Goal: Navigation & Orientation: Find specific page/section

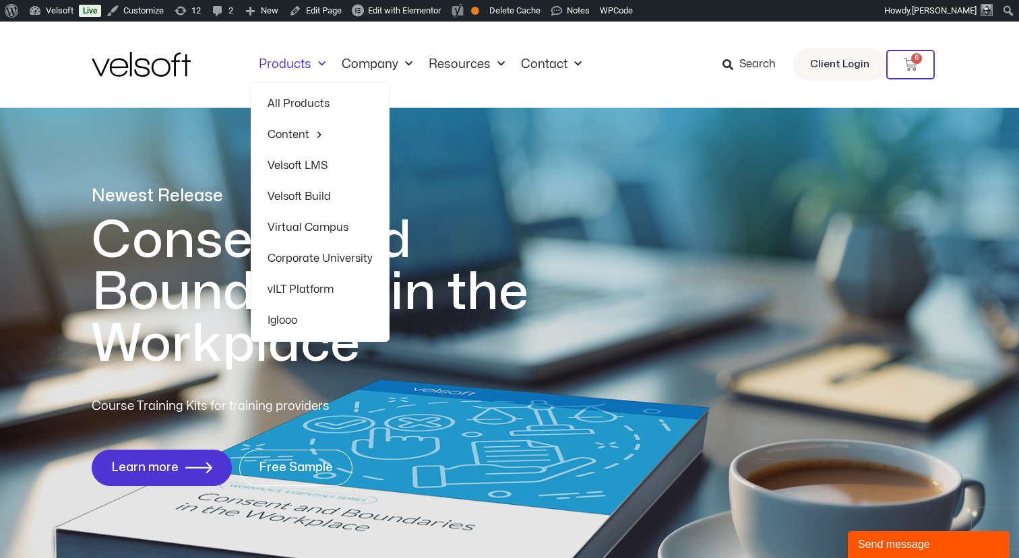
click at [290, 105] on link "All Products" at bounding box center [319, 103] width 105 height 31
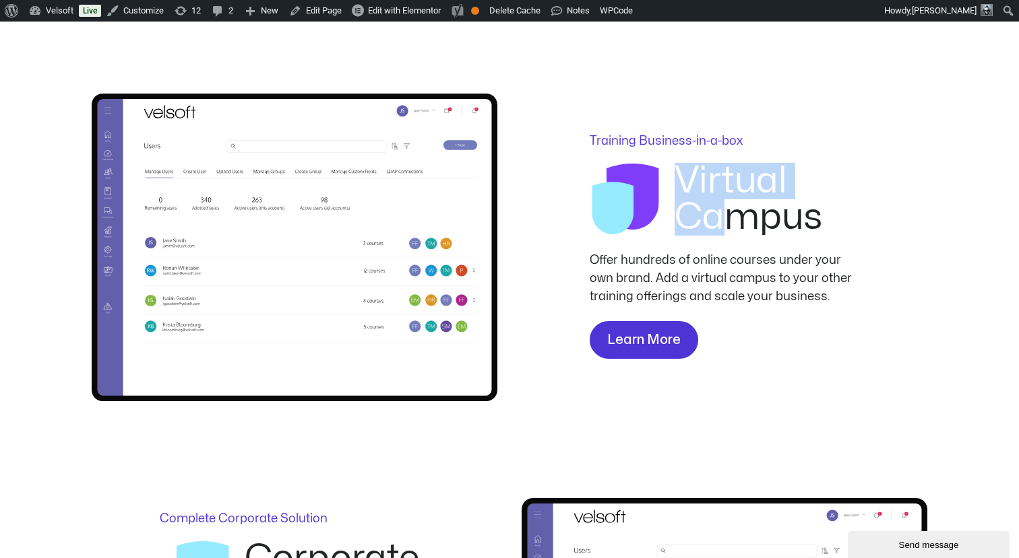
drag, startPoint x: 739, startPoint y: 205, endPoint x: 659, endPoint y: 184, distance: 82.4
click at [659, 184] on div "Virtual Campus" at bounding box center [723, 207] width 269 height 88
click at [657, 280] on p "Offer hundreds of online courses under your own brand. Add a virtual campus to …" at bounding box center [723, 278] width 269 height 55
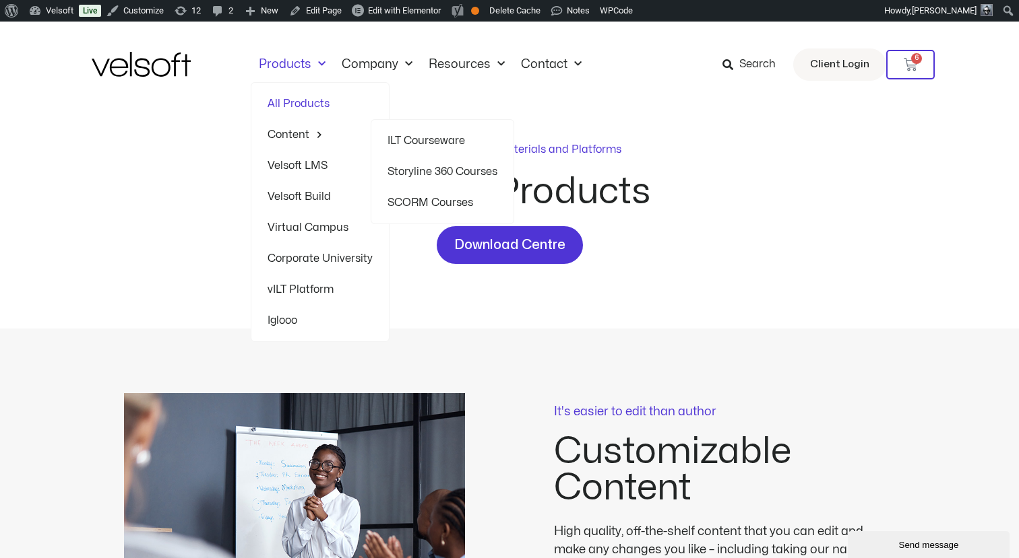
click at [390, 135] on link "ILT Courseware" at bounding box center [442, 140] width 110 height 31
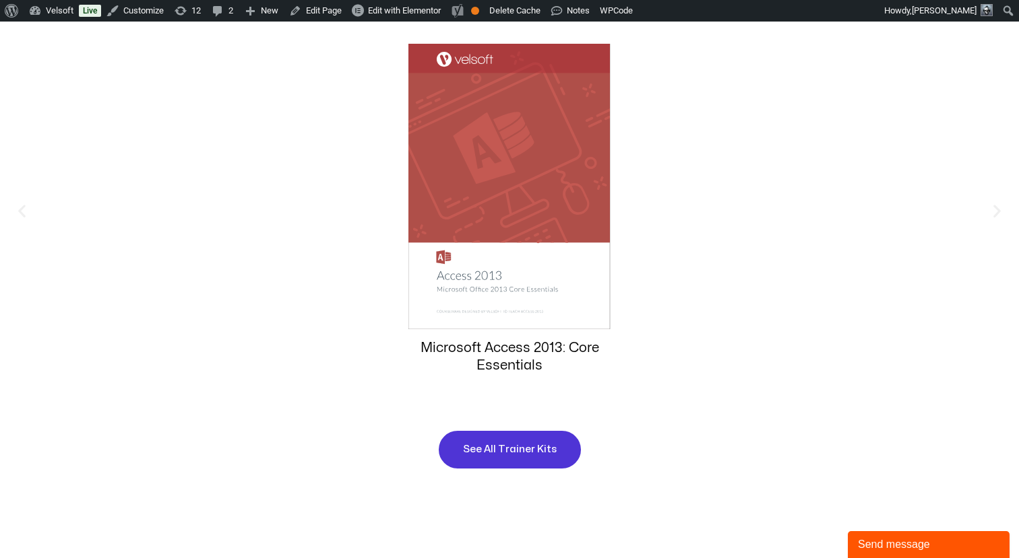
scroll to position [1262, 0]
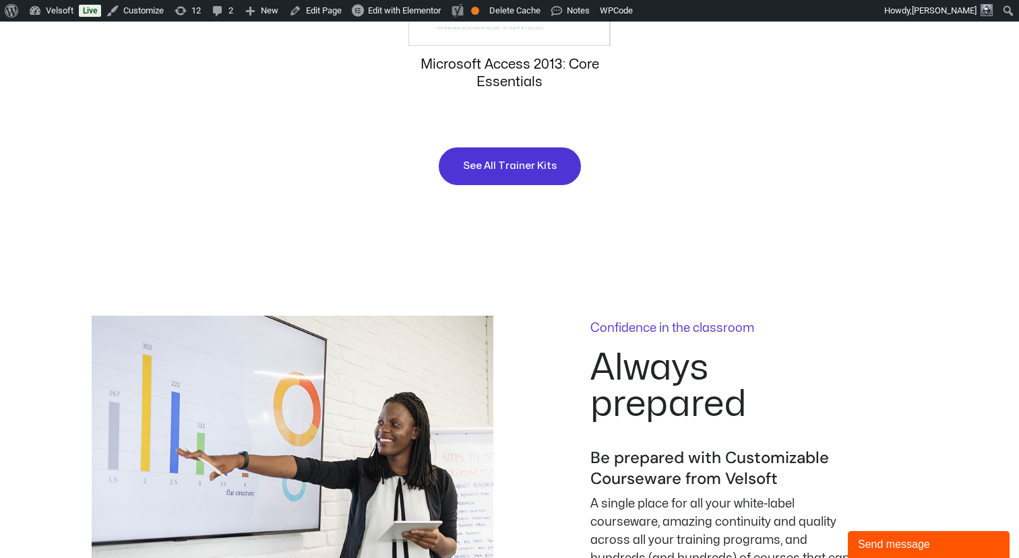
click at [347, 292] on div "Confidence in the classroom Always prepared Be prepared with Customizable Cours…" at bounding box center [509, 480] width 835 height 459
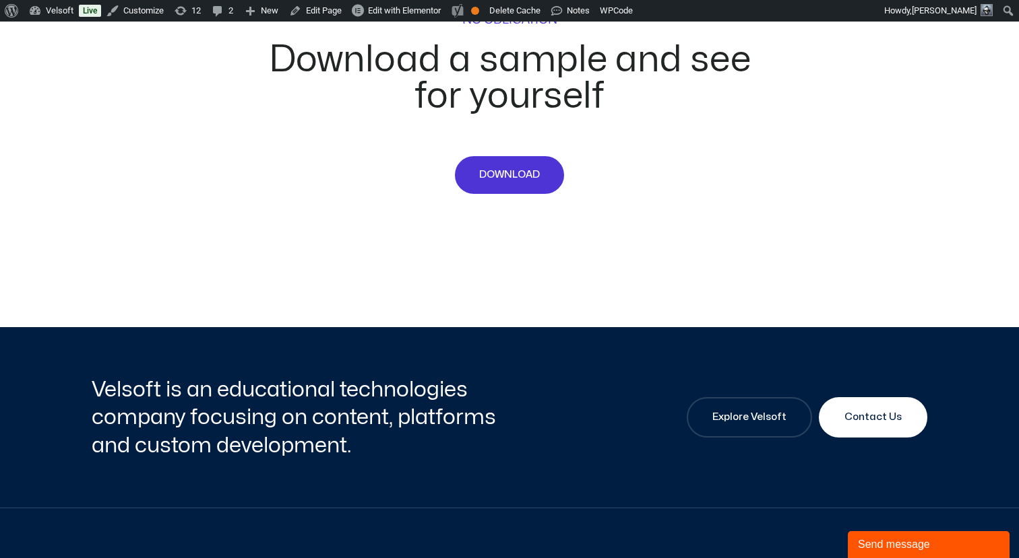
scroll to position [5900, 0]
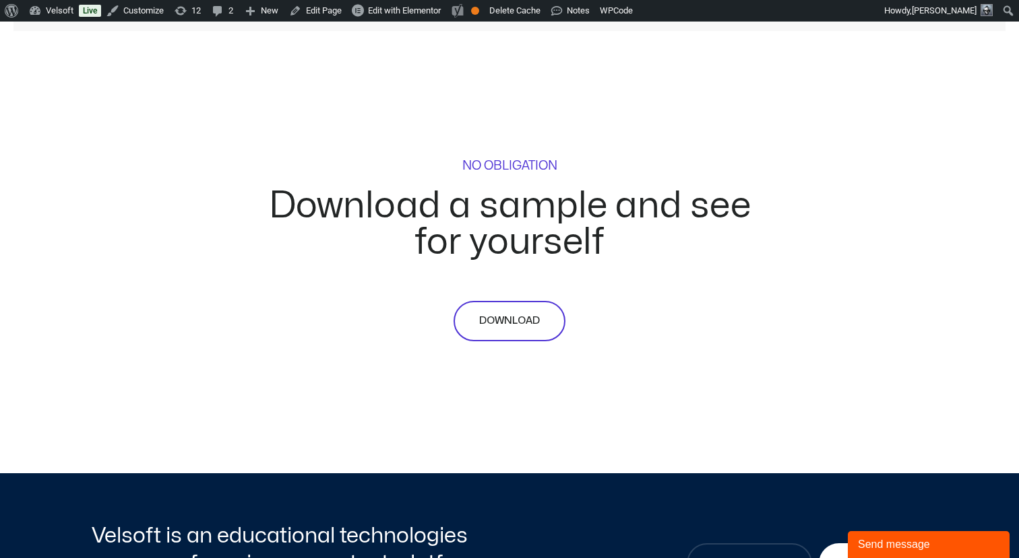
click at [486, 315] on span "DOWNLOAD" at bounding box center [509, 321] width 61 height 16
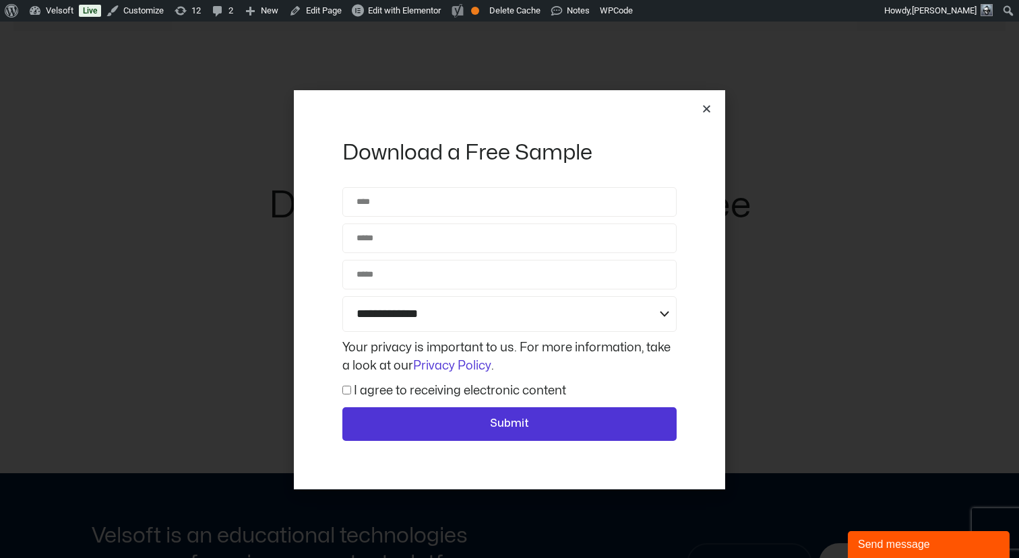
click at [707, 110] on icon "Close" at bounding box center [706, 109] width 10 height 10
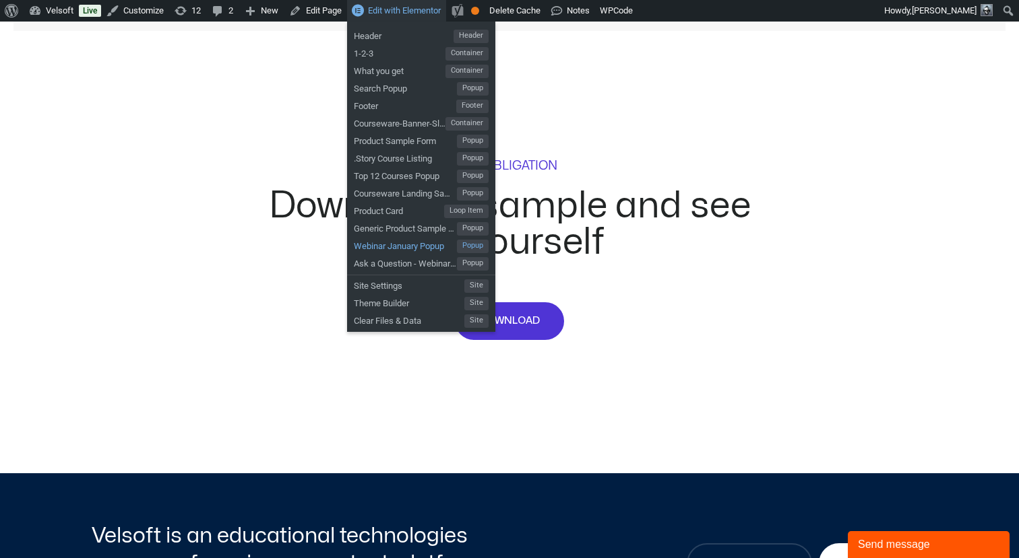
click at [375, 247] on span "Webinar January Popup" at bounding box center [405, 245] width 103 height 18
click at [381, 228] on span "Generic Product Sample Form" at bounding box center [405, 227] width 103 height 18
click at [399, 144] on span "Product Sample Form" at bounding box center [405, 140] width 103 height 18
click at [388, 193] on span "Courseware Landing Sample Form" at bounding box center [405, 192] width 103 height 18
click at [385, 259] on span "Ask a Question - Webinar [DATE]" at bounding box center [405, 262] width 103 height 18
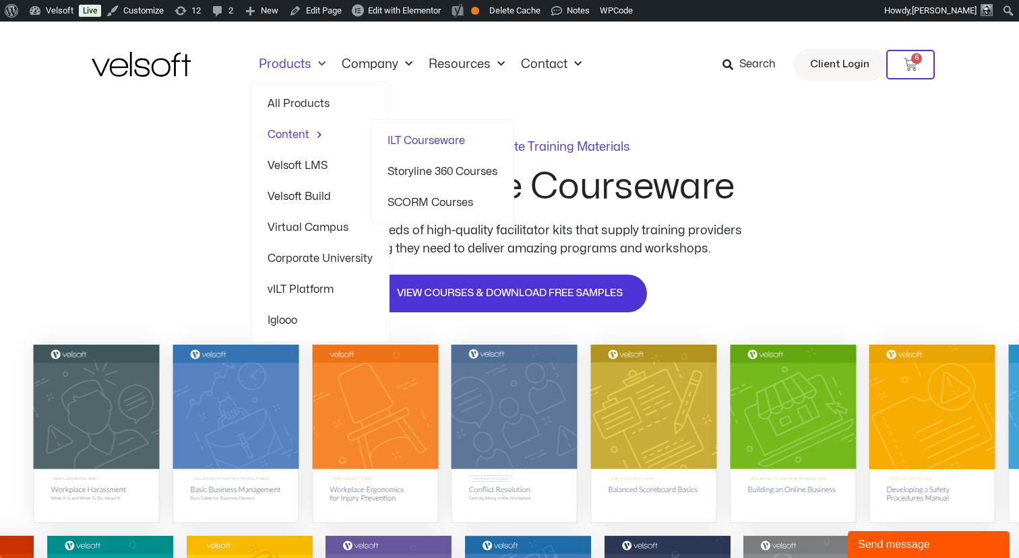
click at [399, 171] on link "Storyline 360 Courses" at bounding box center [442, 171] width 110 height 31
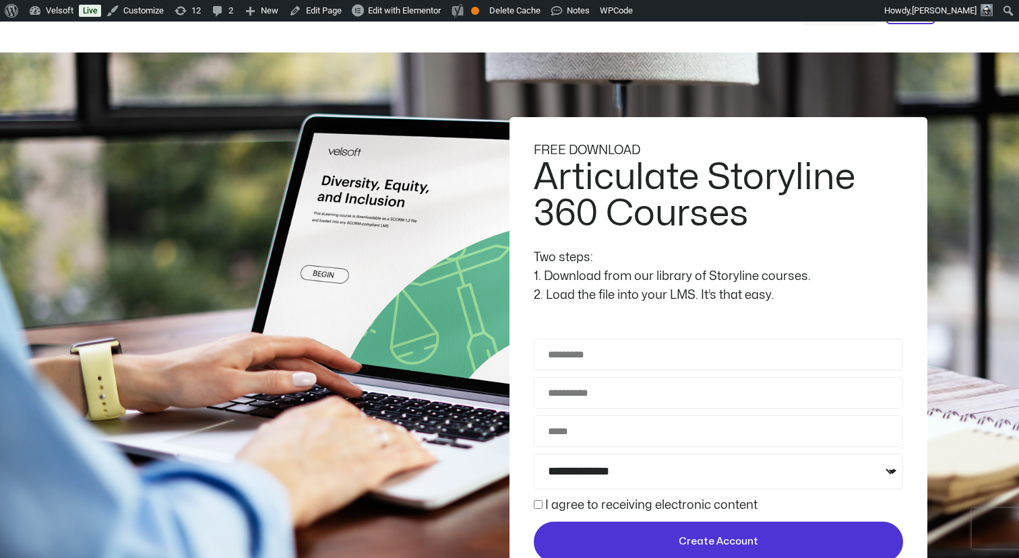
scroll to position [63, 0]
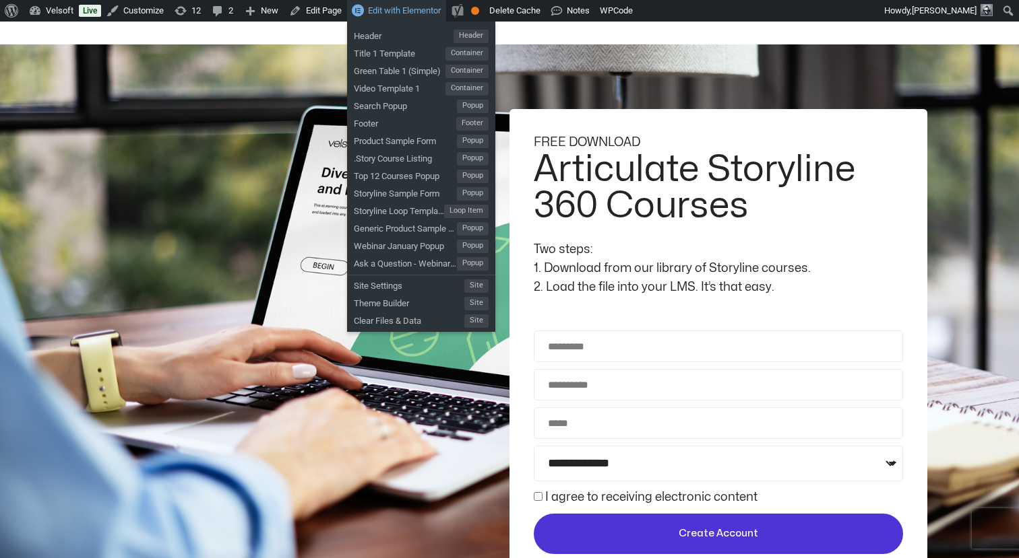
click at [406, 9] on span "Edit with Elementor" at bounding box center [404, 10] width 73 height 10
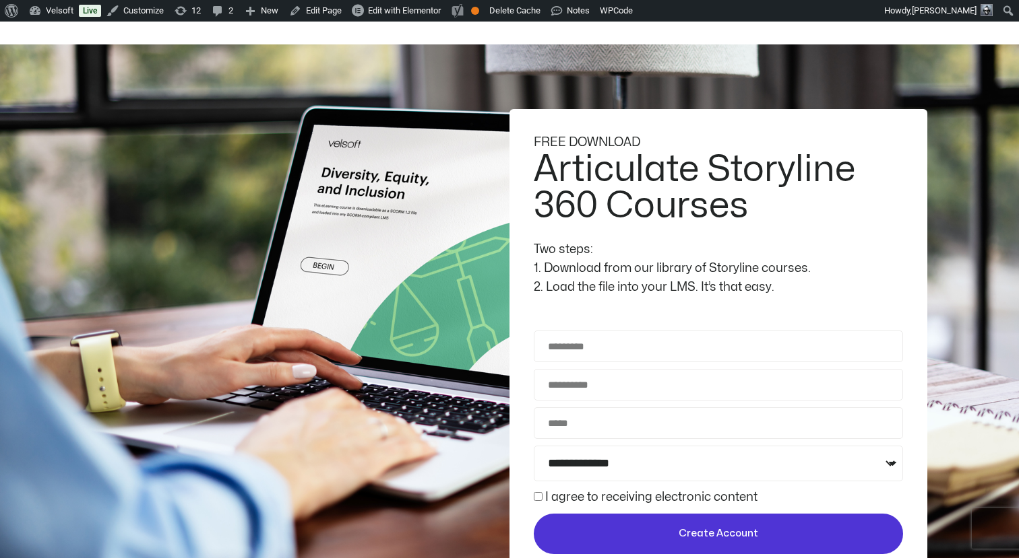
click at [618, 117] on div "**********" at bounding box center [718, 344] width 418 height 470
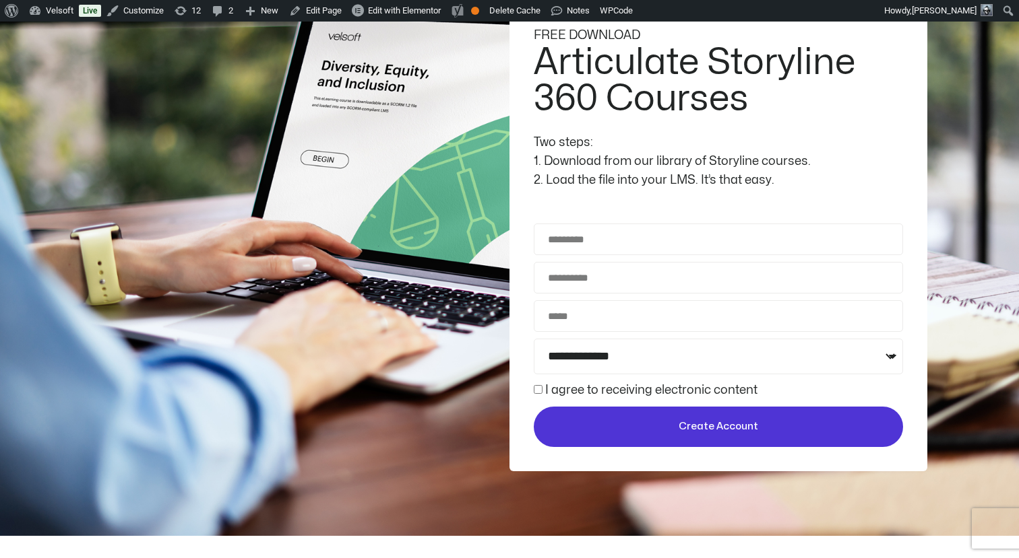
scroll to position [210, 0]
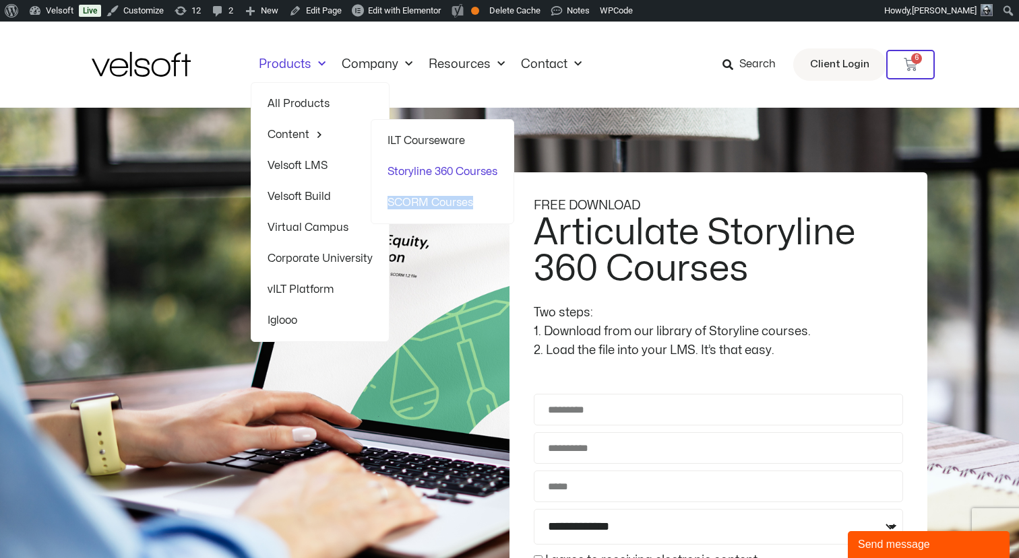
click at [412, 202] on link "SCORM Courses" at bounding box center [442, 202] width 110 height 31
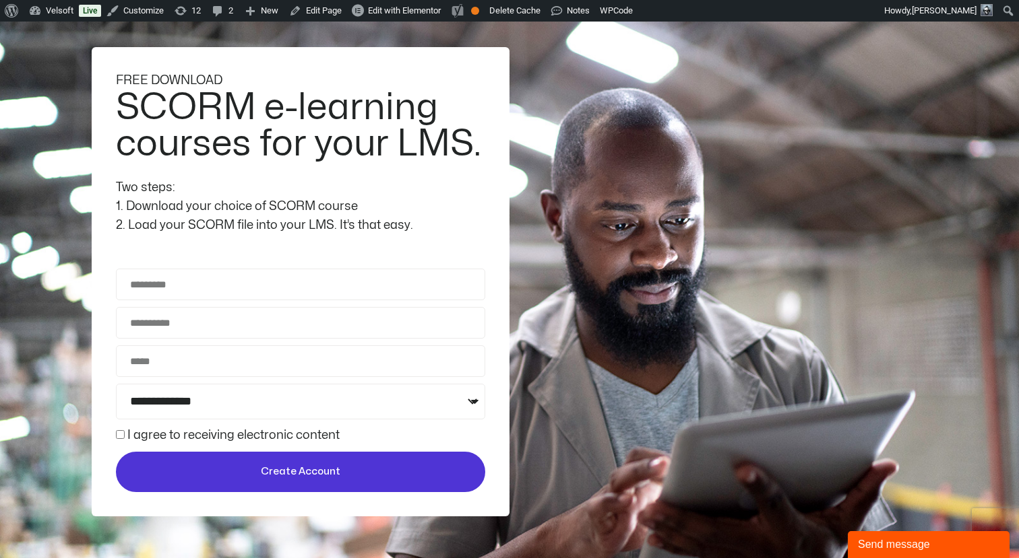
scroll to position [132, 0]
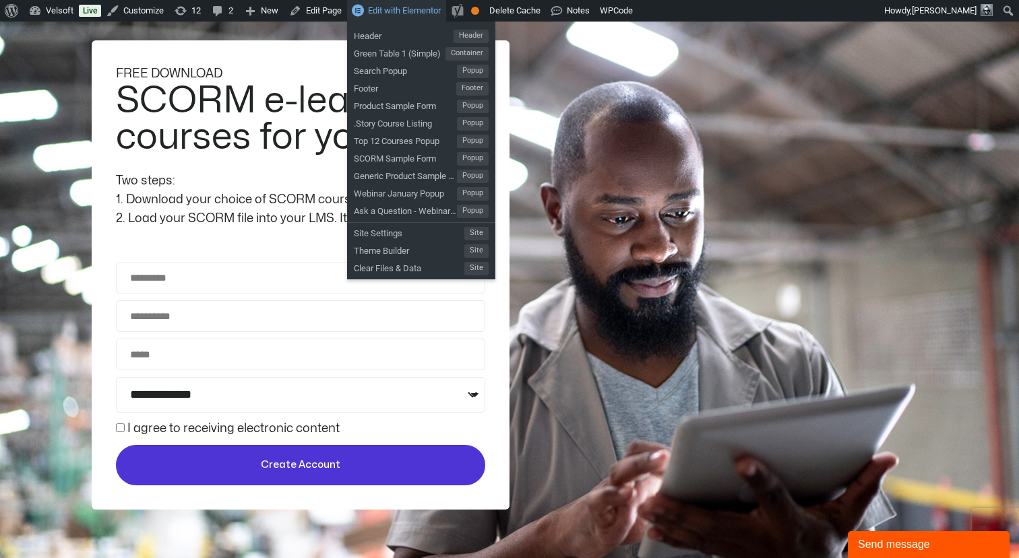
click at [430, 11] on span "Edit with Elementor" at bounding box center [404, 10] width 73 height 10
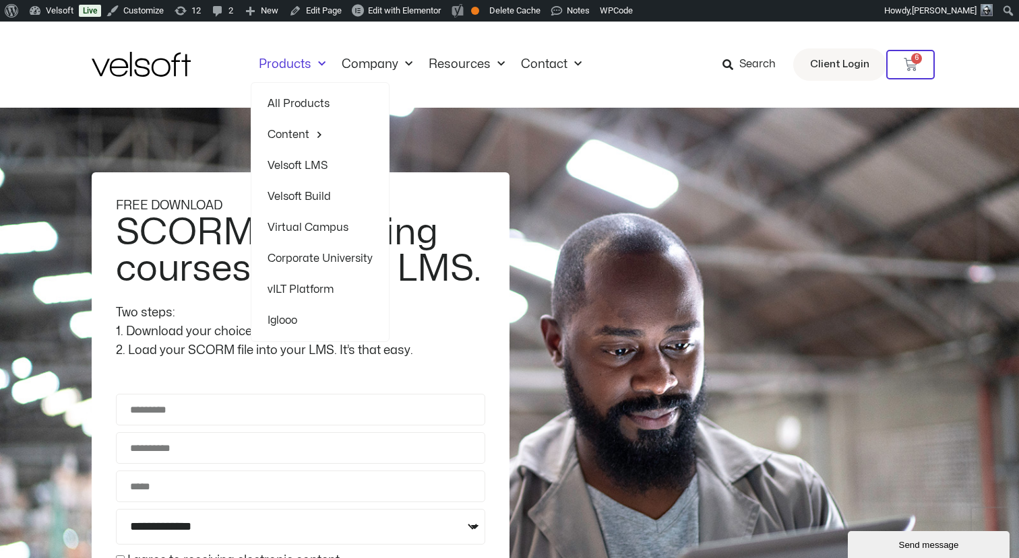
click at [307, 166] on link "Velsoft LMS" at bounding box center [319, 165] width 105 height 31
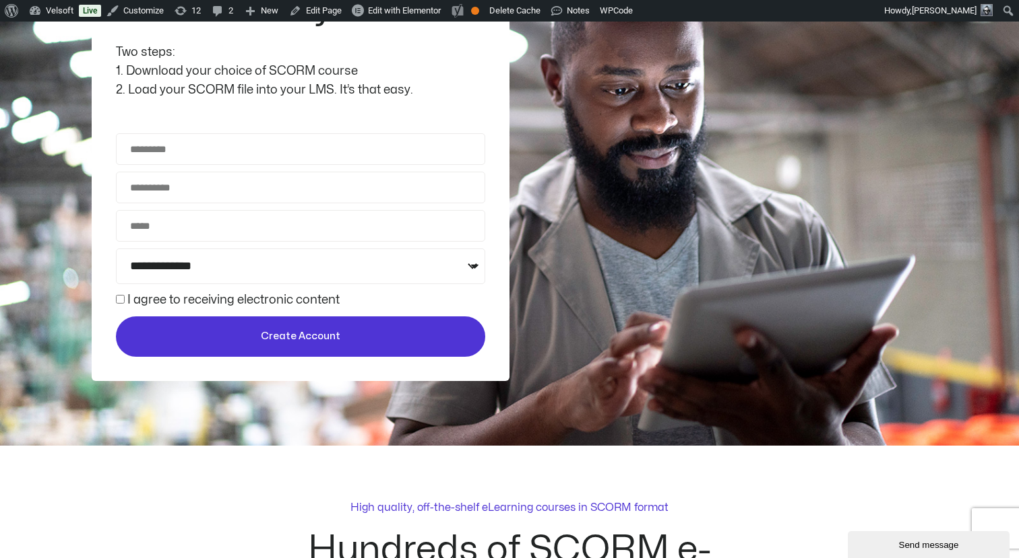
scroll to position [484, 0]
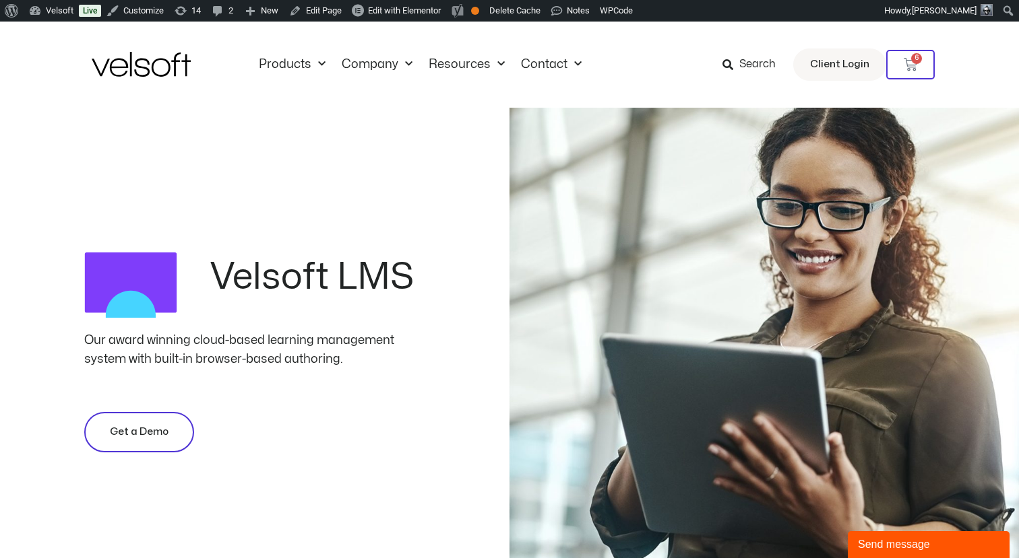
click at [158, 438] on span "Get a Demo" at bounding box center [139, 432] width 59 height 16
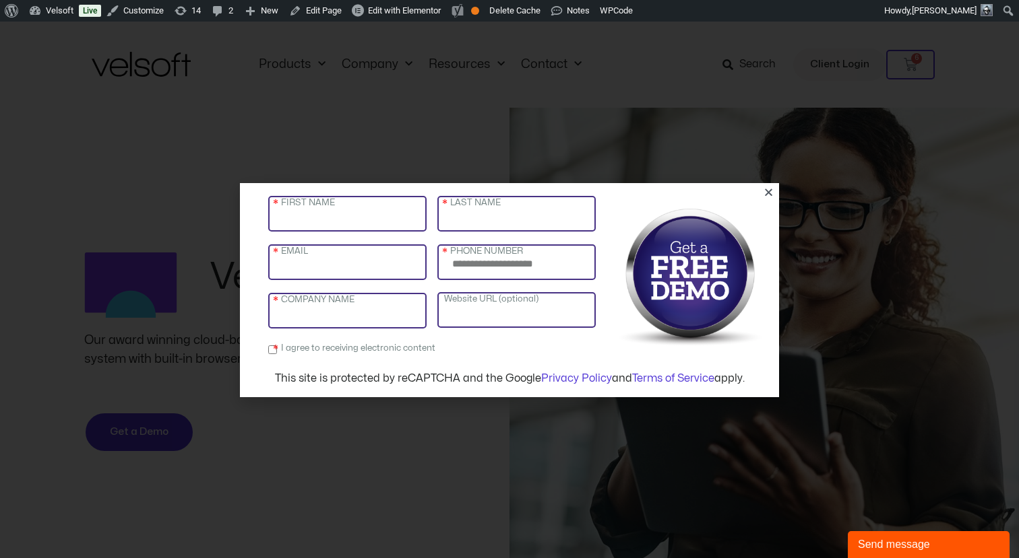
click at [178, 326] on div "FIRST NAME LAST NAME EMAIL PHONE NUMBER COMPANY NAME Website URL (optional) I a…" at bounding box center [509, 290] width 1019 height 537
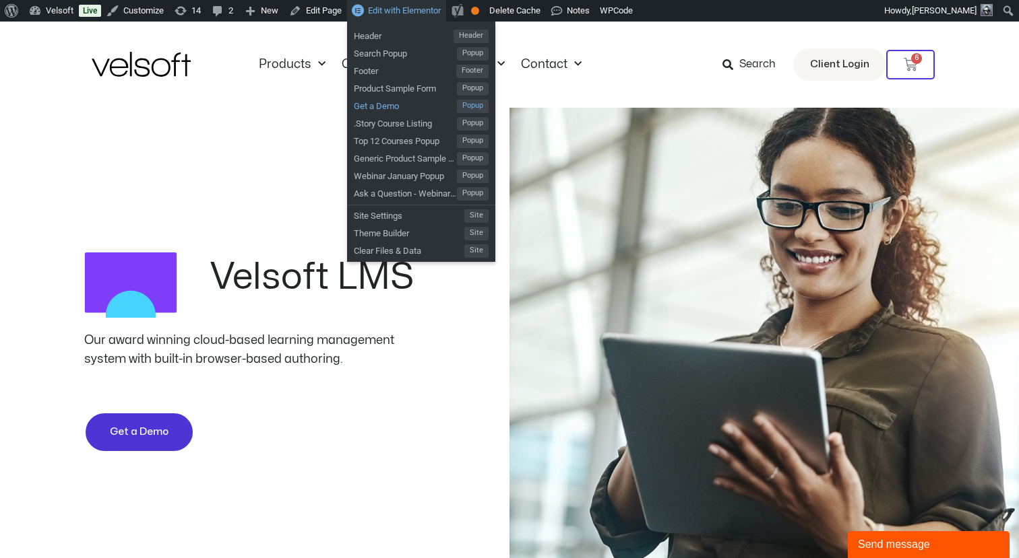
click at [401, 108] on span "Get a Demo" at bounding box center [405, 105] width 103 height 18
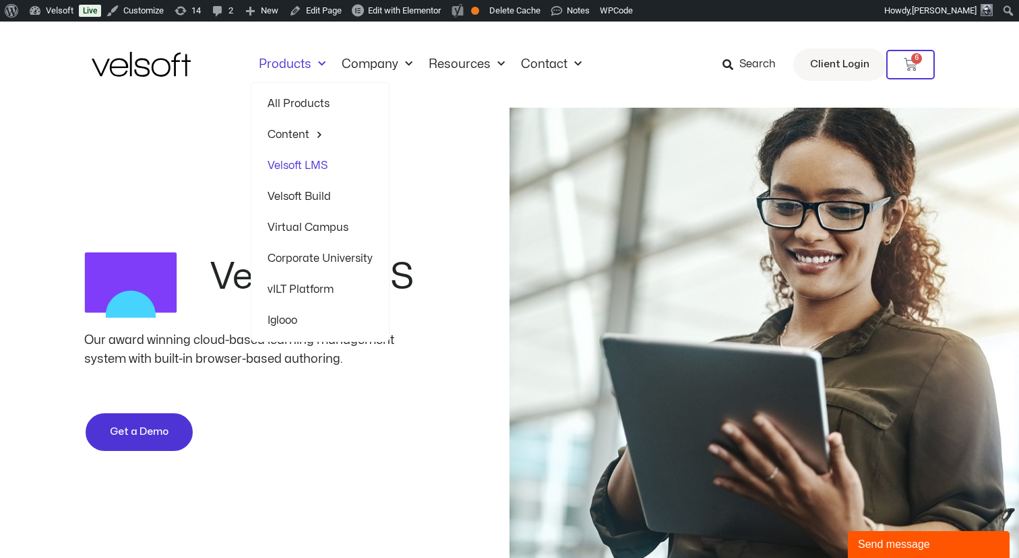
click at [294, 199] on link "Velsoft Build" at bounding box center [319, 196] width 105 height 31
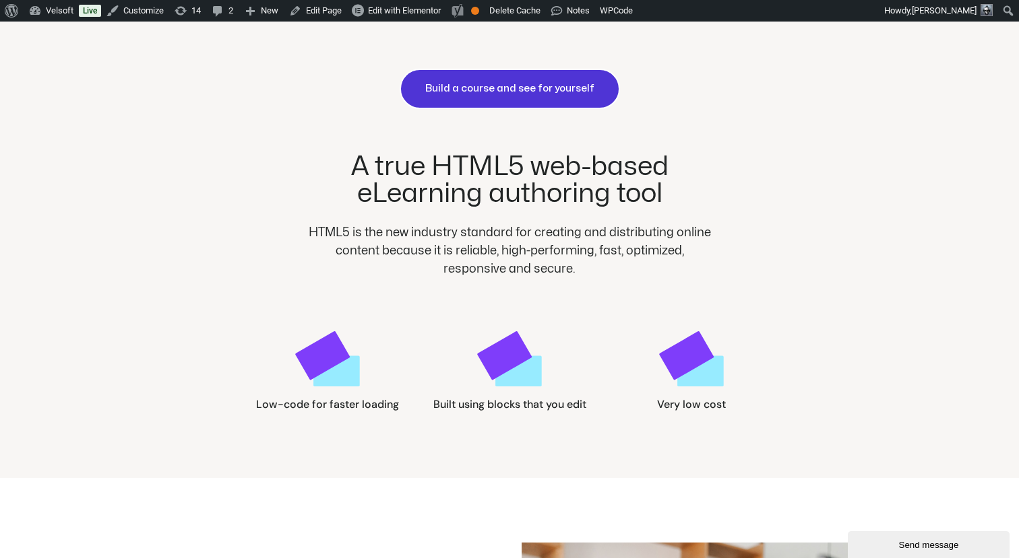
scroll to position [722, 0]
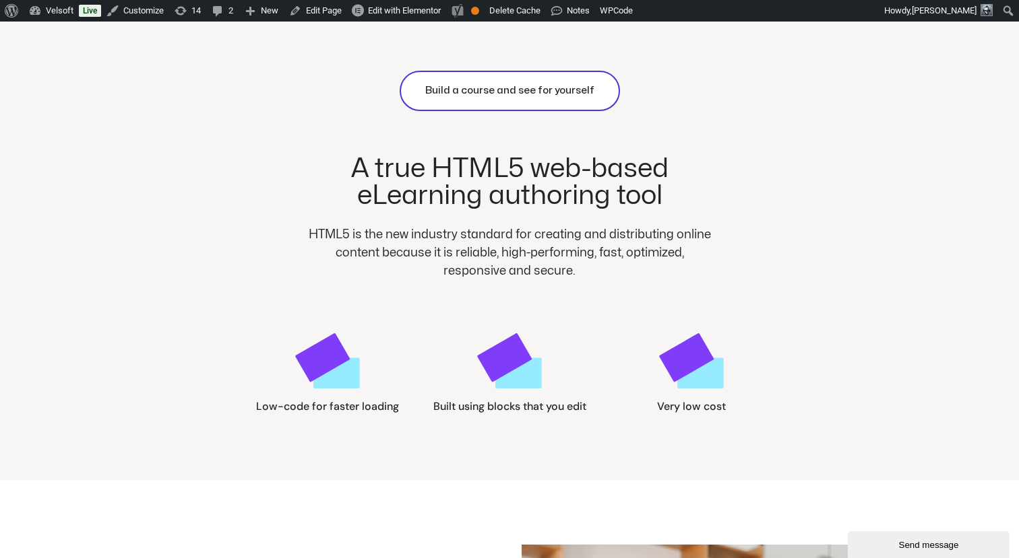
click at [461, 96] on span "Build a course and see for yourself" at bounding box center [509, 91] width 169 height 16
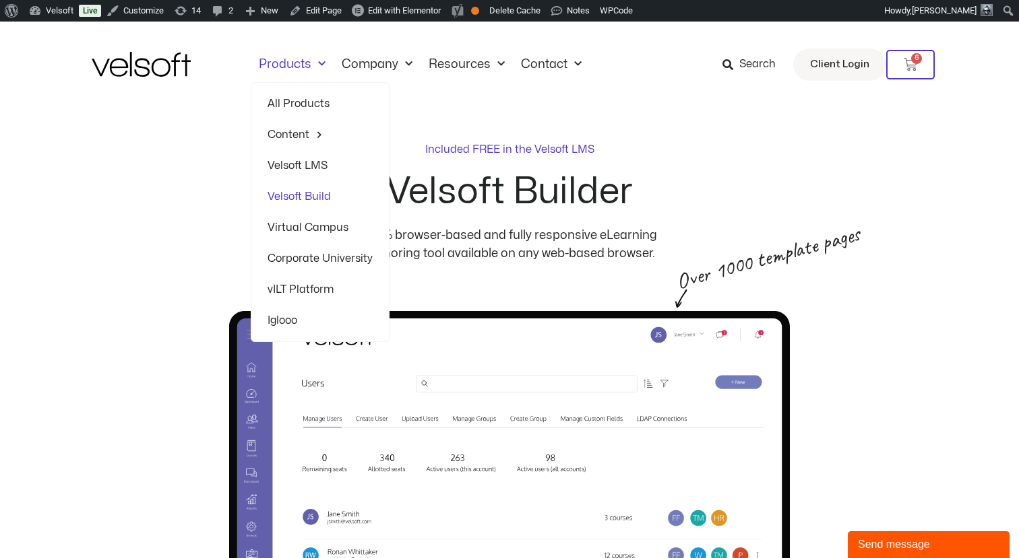
click at [299, 227] on link "Virtual Campus" at bounding box center [319, 227] width 105 height 31
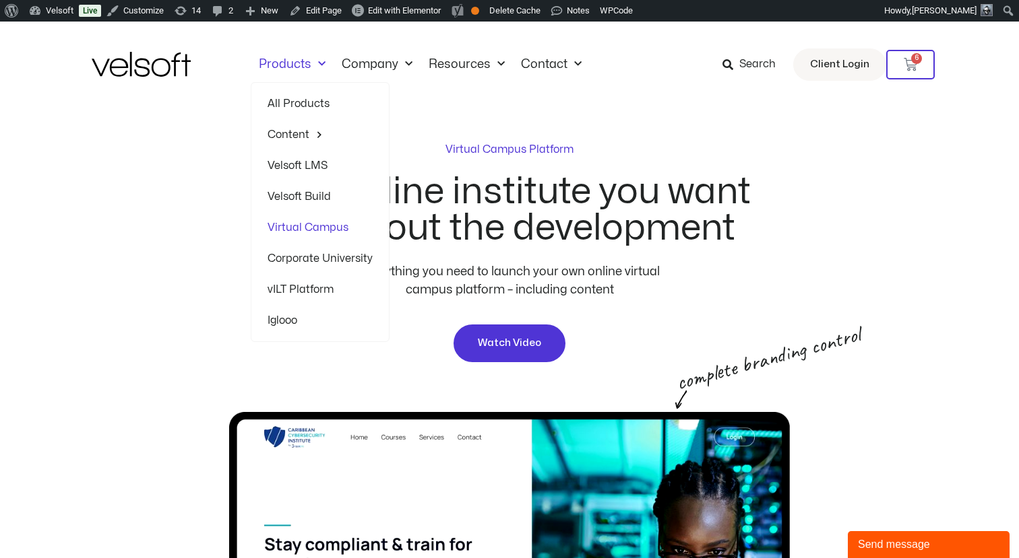
click at [296, 259] on link "Corporate University" at bounding box center [319, 258] width 105 height 31
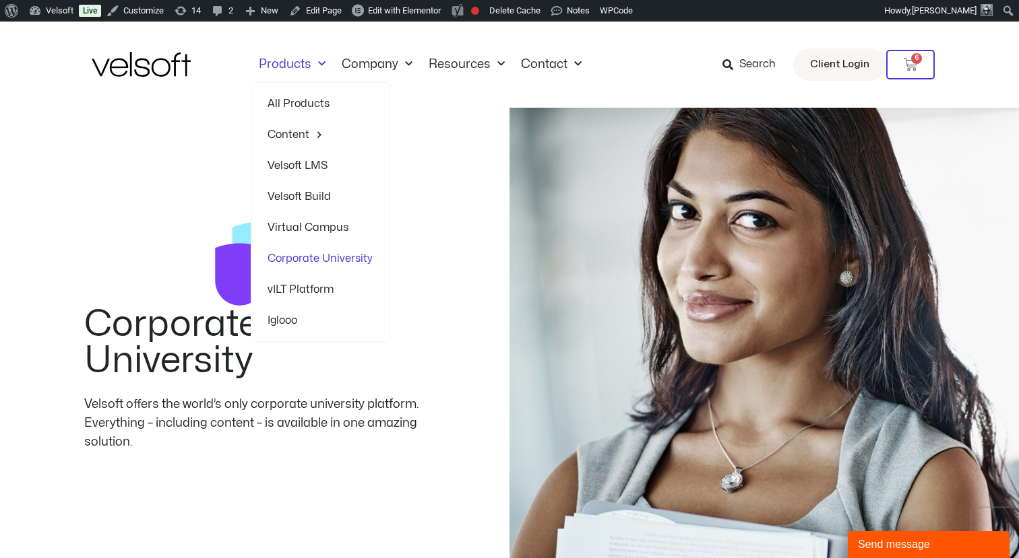
click at [283, 285] on link "vILT Platform" at bounding box center [319, 289] width 105 height 31
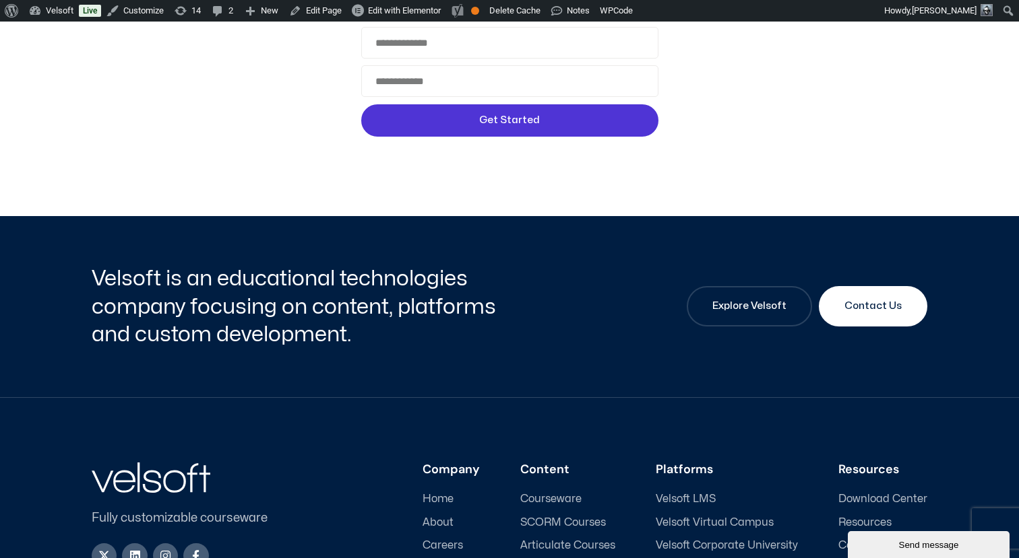
scroll to position [3118, 0]
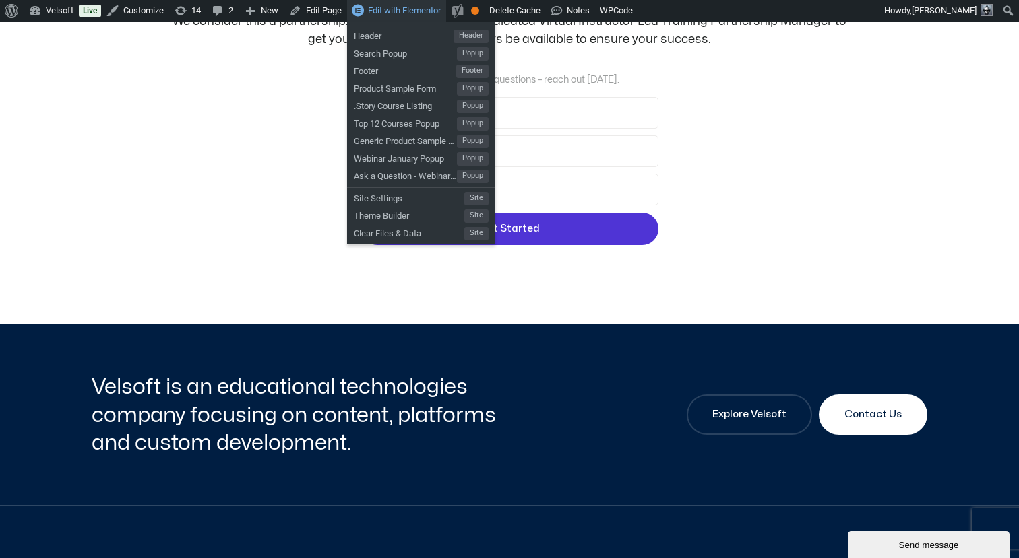
click at [426, 11] on span "Edit with Elementor" at bounding box center [404, 10] width 73 height 10
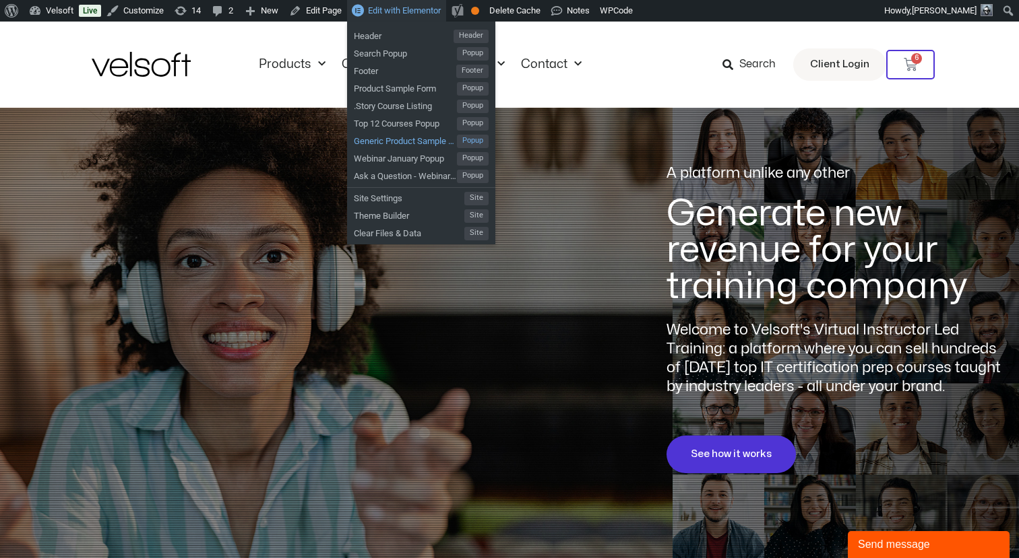
click at [416, 143] on span "Generic Product Sample Form" at bounding box center [405, 140] width 103 height 18
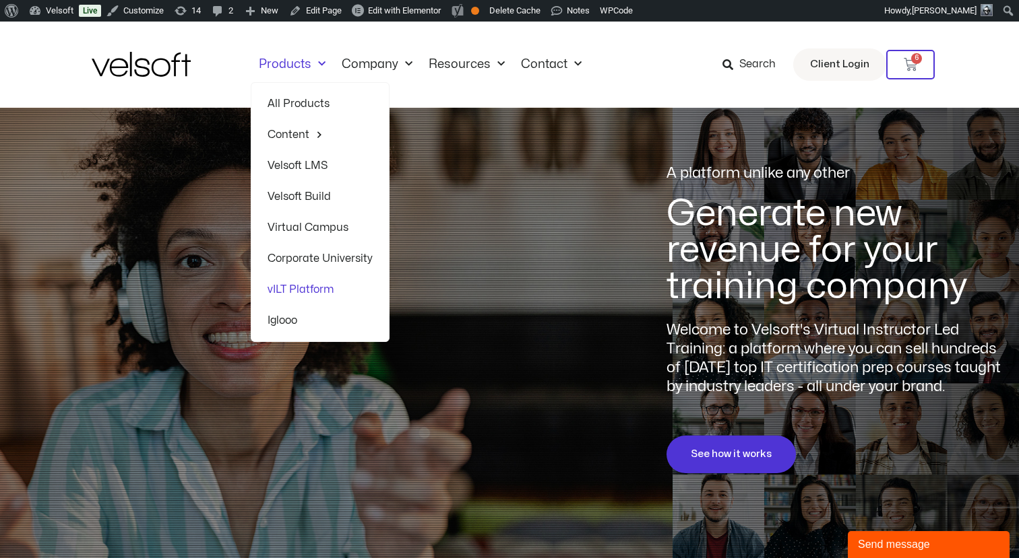
click at [277, 322] on link "Iglooo" at bounding box center [319, 320] width 105 height 31
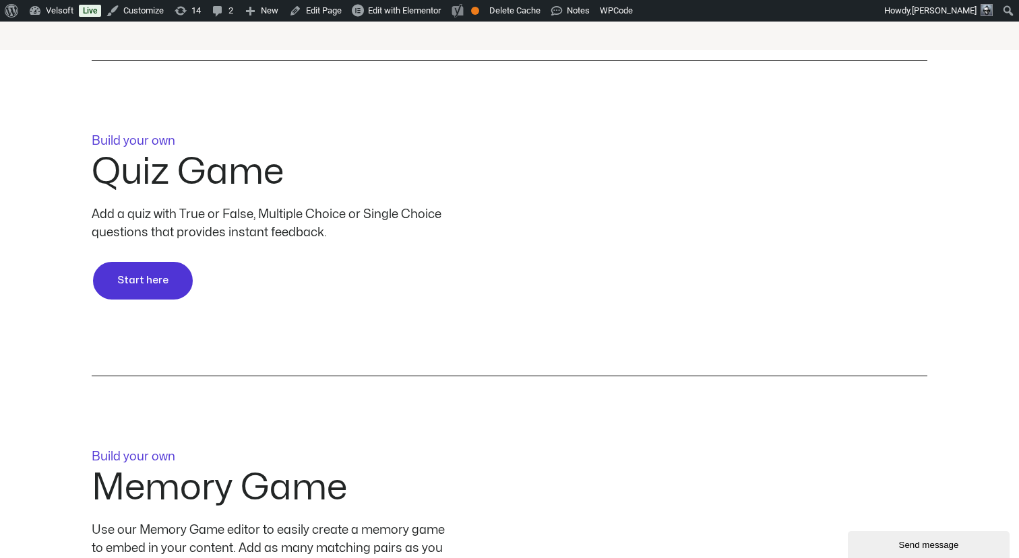
scroll to position [863, 0]
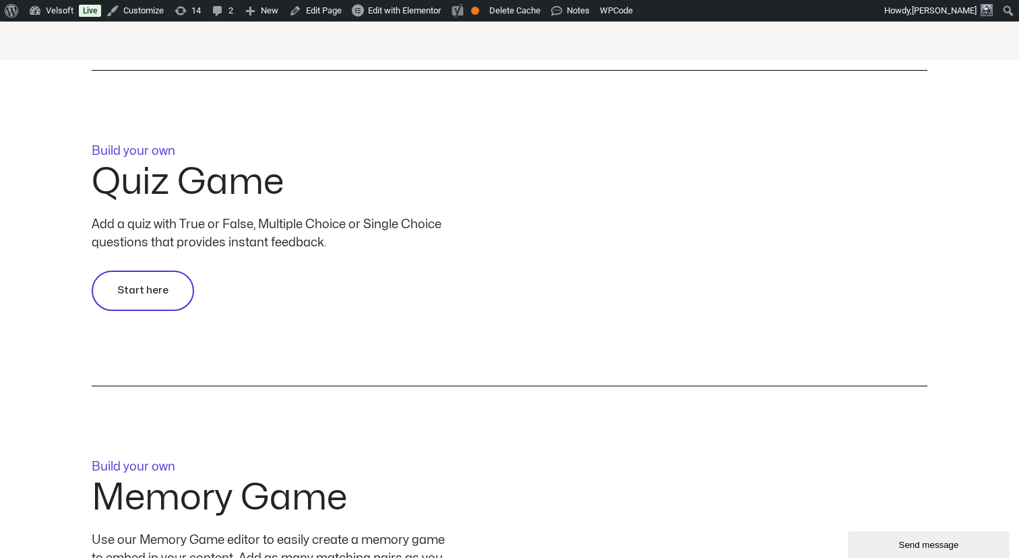
click at [147, 305] on link "Start here" at bounding box center [143, 291] width 102 height 40
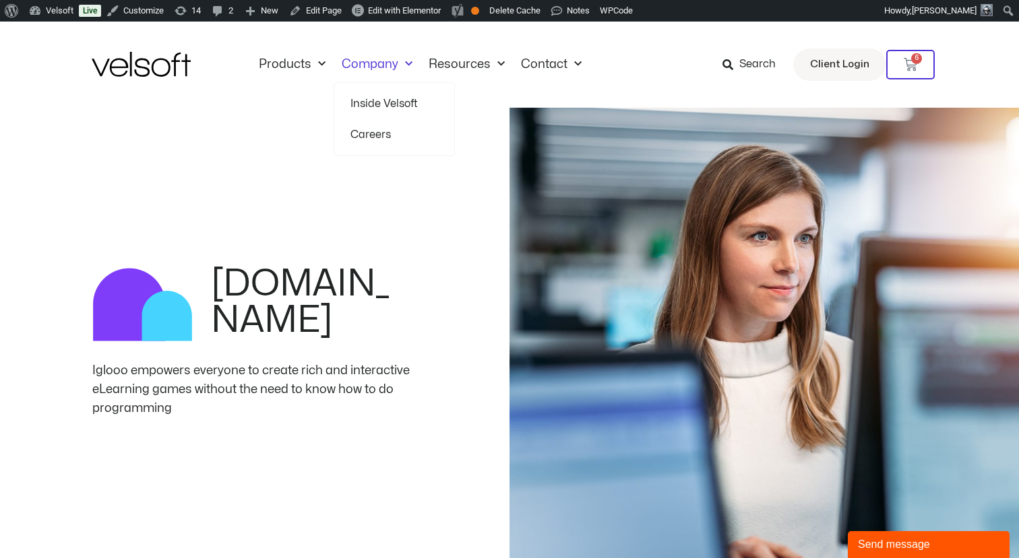
click at [356, 102] on link "Inside Velsoft" at bounding box center [394, 103] width 88 height 31
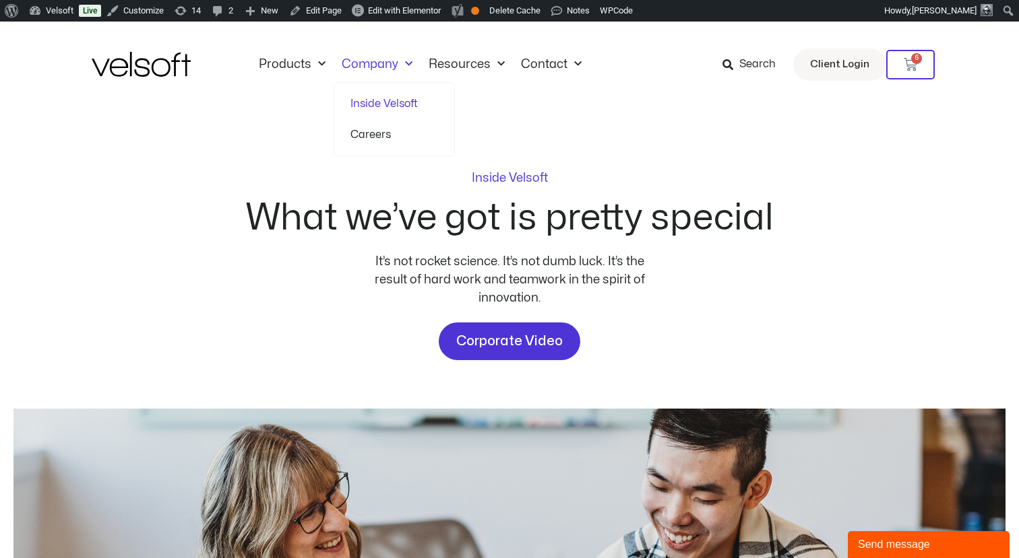
click at [362, 134] on link "Careers" at bounding box center [394, 134] width 88 height 31
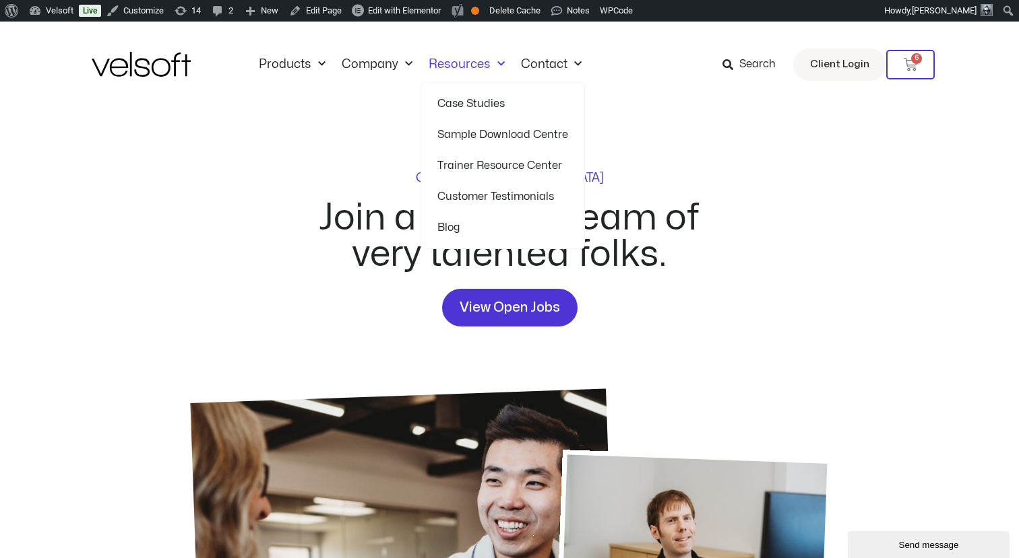
click at [451, 65] on link "Resources" at bounding box center [466, 64] width 92 height 15
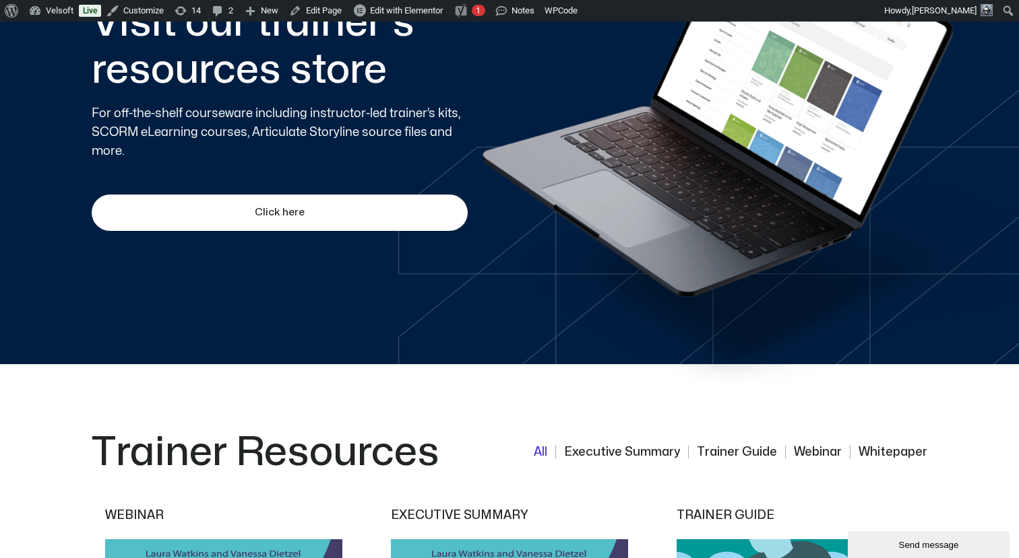
scroll to position [971, 0]
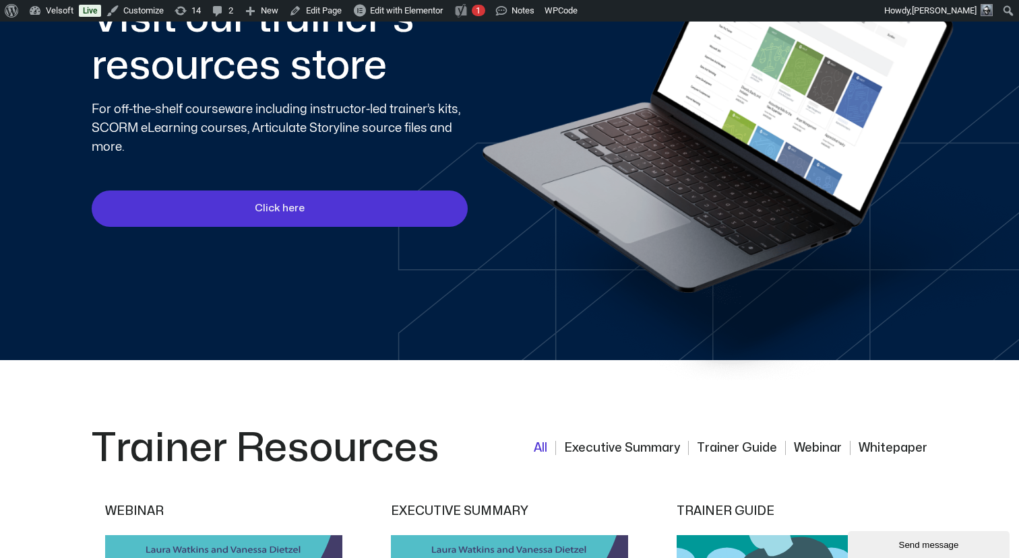
click at [294, 214] on span "Click here" at bounding box center [280, 209] width 50 height 16
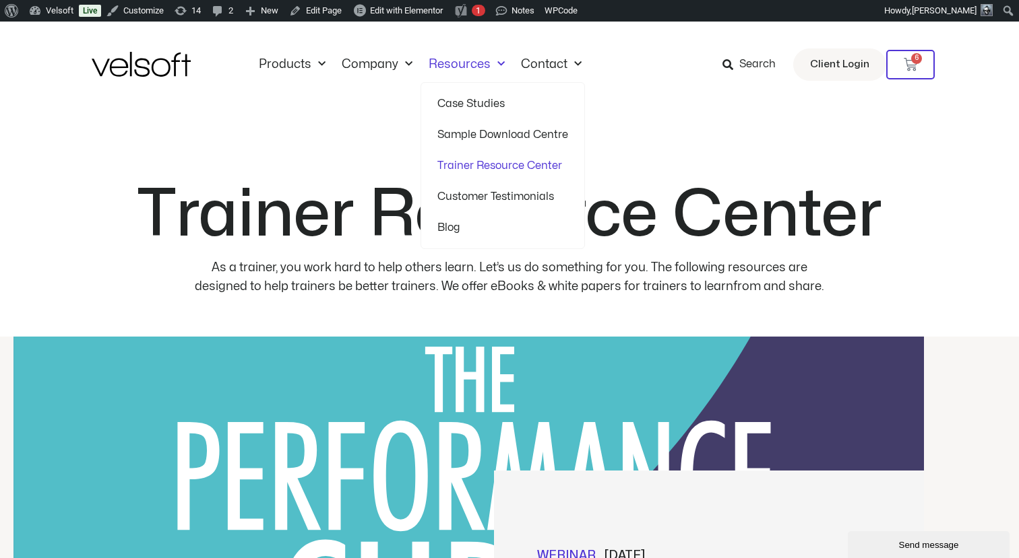
click at [446, 197] on link "Customer Testimonials" at bounding box center [502, 196] width 131 height 31
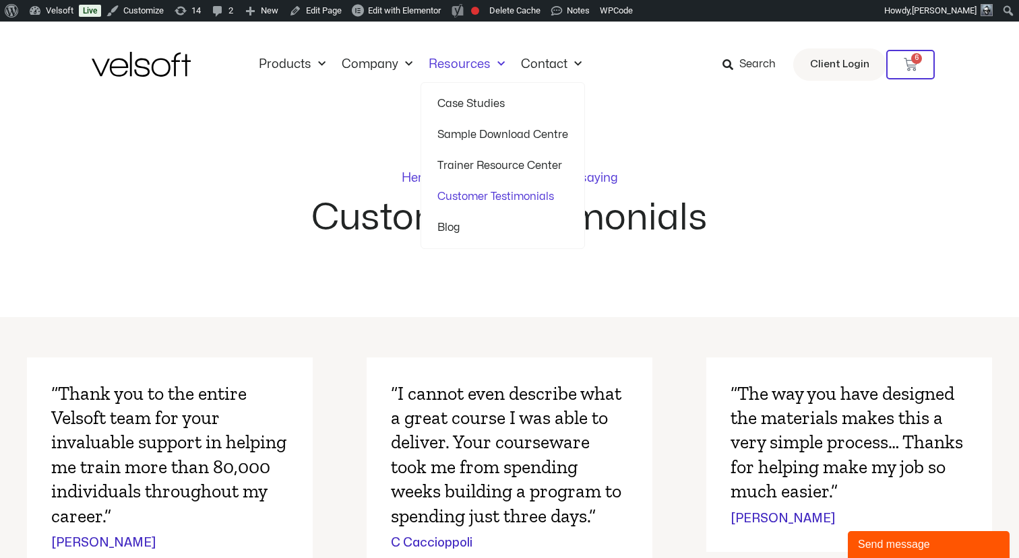
click at [438, 222] on link "Blog" at bounding box center [502, 227] width 131 height 31
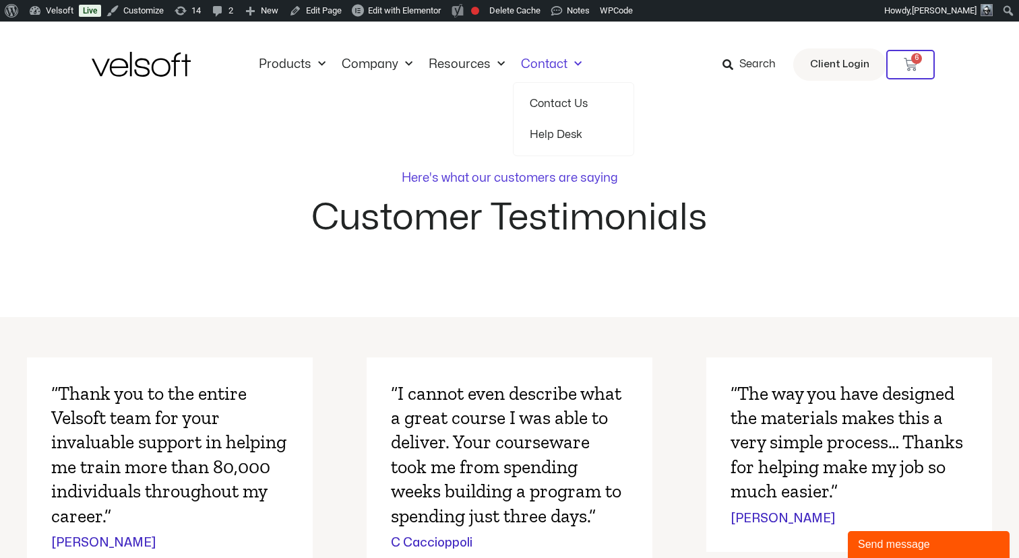
click at [541, 103] on link "Contact Us" at bounding box center [573, 103] width 88 height 31
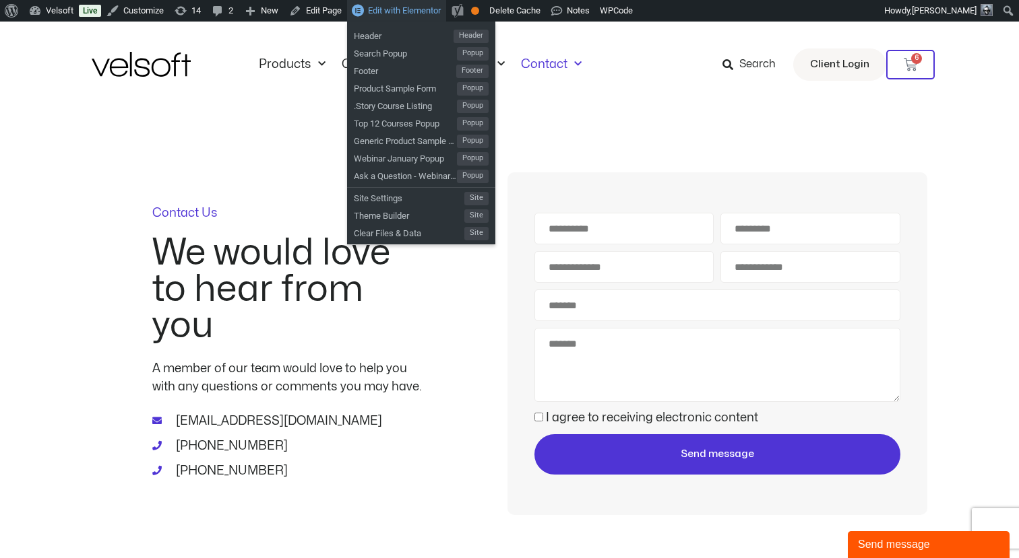
click at [441, 12] on span "Edit with Elementor" at bounding box center [404, 10] width 73 height 10
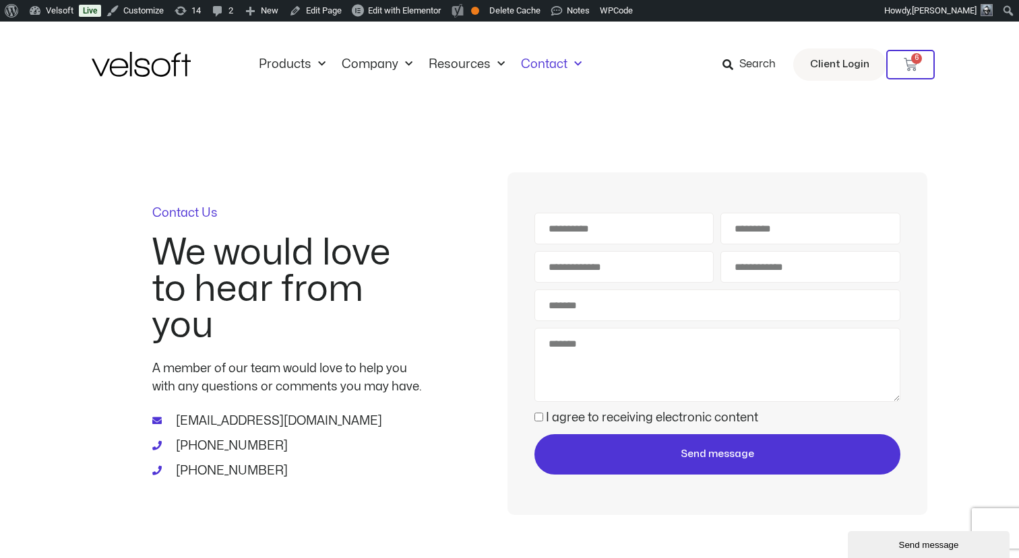
click at [752, 60] on span "Search" at bounding box center [757, 65] width 36 height 18
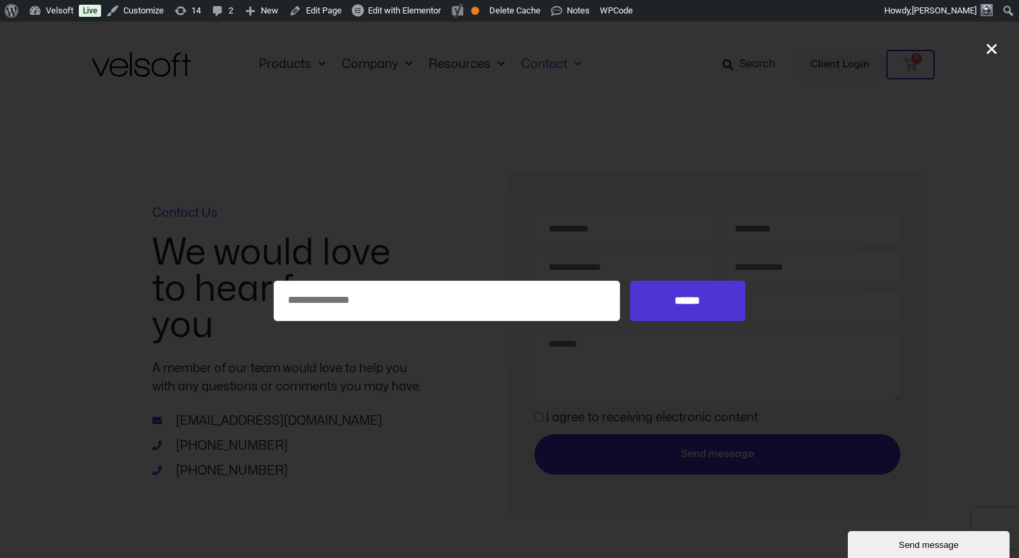
click at [603, 205] on div "Search for: ******" at bounding box center [509, 301] width 1019 height 558
click at [996, 53] on icon "Close" at bounding box center [991, 49] width 14 height 14
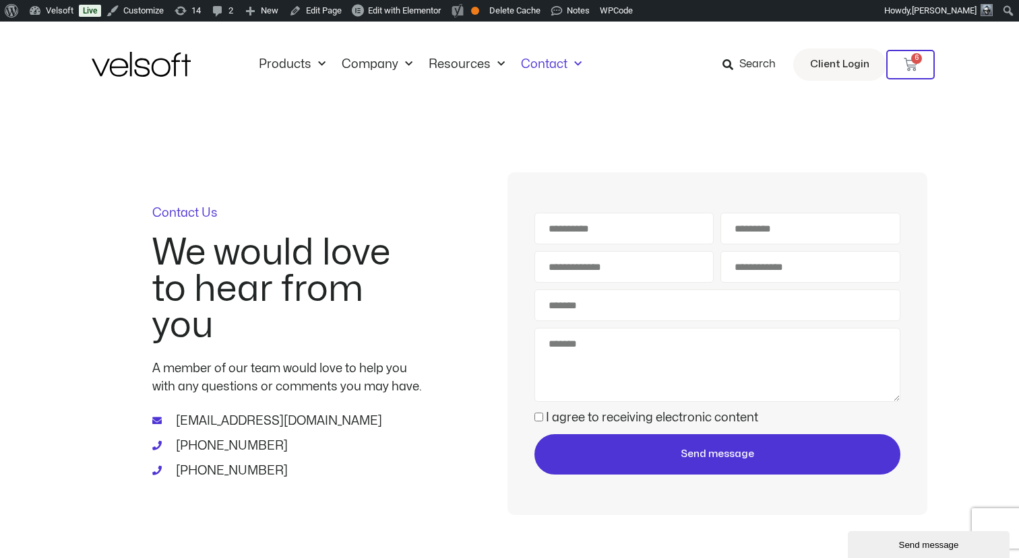
click at [559, 206] on div "First Name Last Name Email Address Phone Number Subject Message Consent I agree…" at bounding box center [717, 343] width 420 height 343
click at [162, 65] on img at bounding box center [141, 64] width 99 height 25
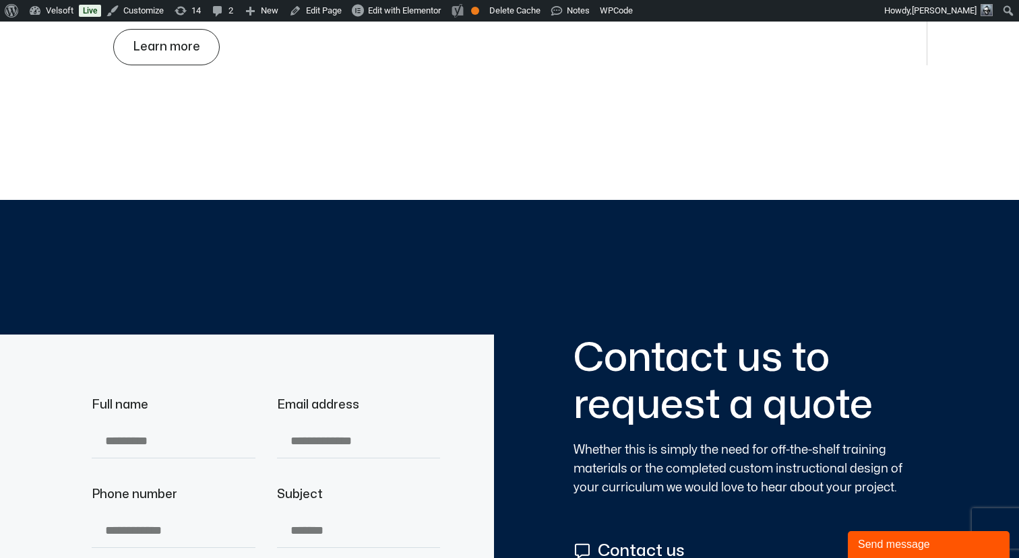
scroll to position [4672, 0]
